Goal: Navigation & Orientation: Find specific page/section

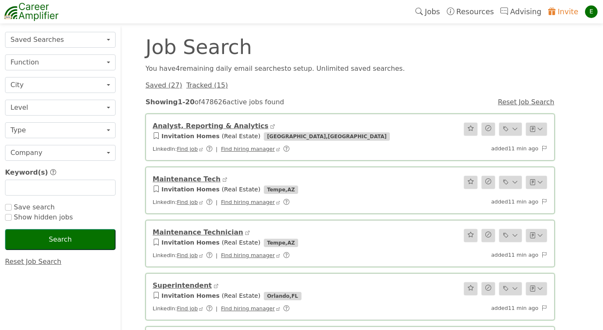
click at [437, 13] on link "Jobs" at bounding box center [427, 11] width 31 height 19
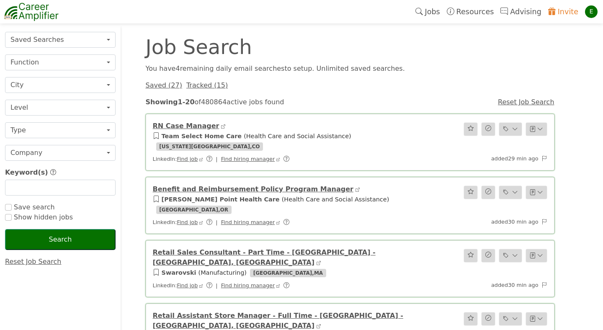
click at [163, 85] on link "Saved ( 27 )" at bounding box center [164, 85] width 36 height 8
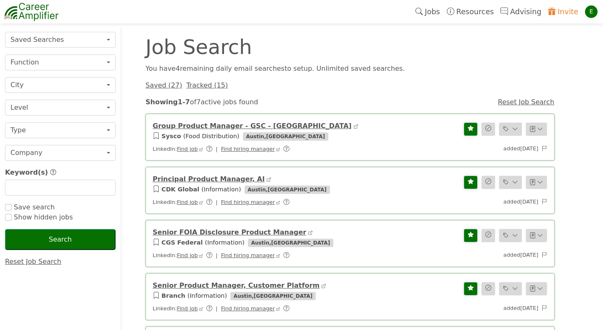
click at [205, 87] on link "Tracked ( 15 )" at bounding box center [206, 85] width 41 height 8
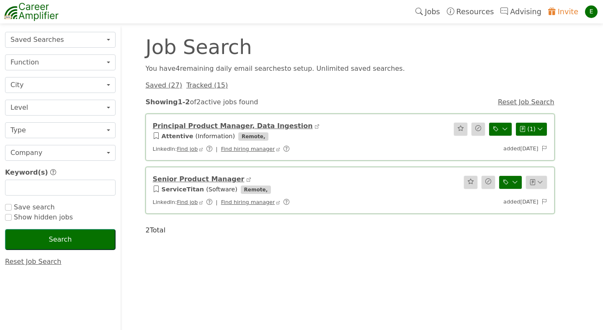
click at [255, 247] on div "Job Search You have 4 remaining daily email search es to setup. Unlimited saved…" at bounding box center [301, 185] width 603 height 330
click at [39, 262] on link "Reset Job Search" at bounding box center [33, 261] width 57 height 8
